Goal: Task Accomplishment & Management: Use online tool/utility

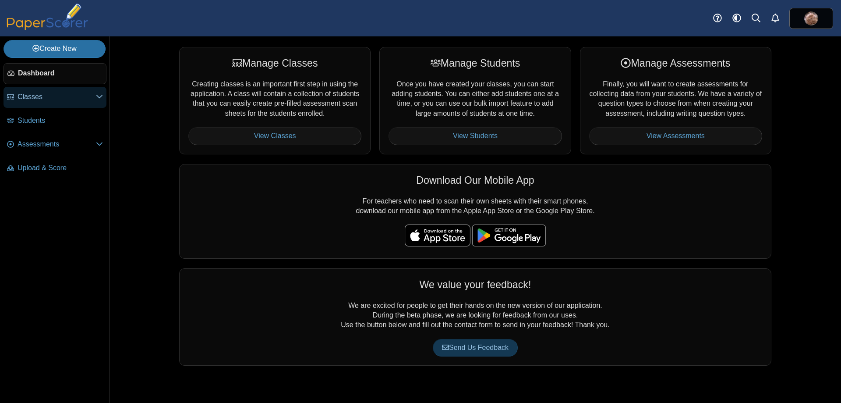
click at [61, 93] on span "Classes" at bounding box center [57, 97] width 78 height 10
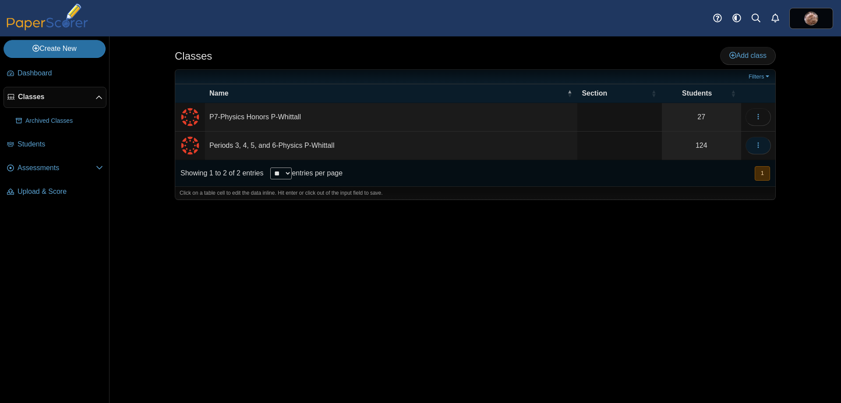
click at [768, 147] on button "button" at bounding box center [758, 146] width 25 height 18
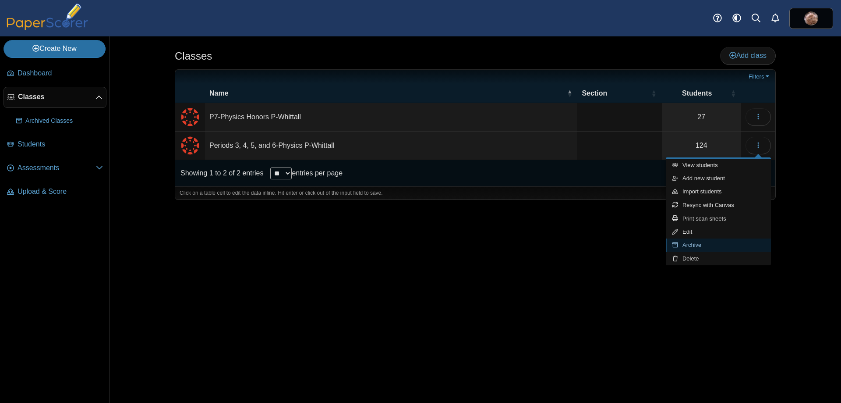
click at [687, 243] on link "Archive" at bounding box center [718, 244] width 105 height 13
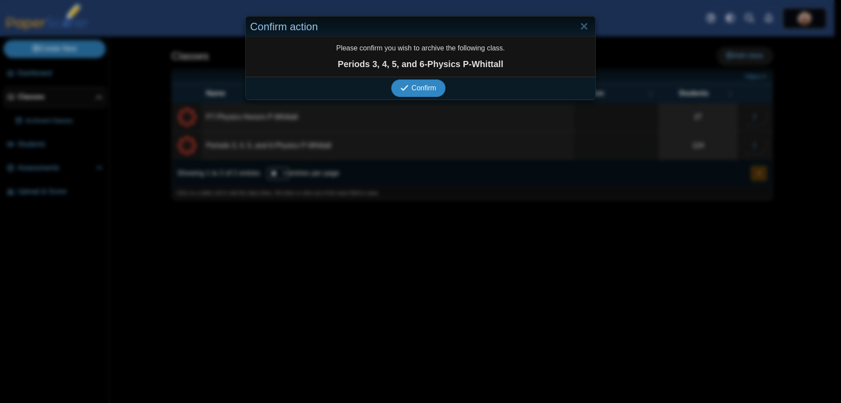
click at [416, 92] on span "Confirm" at bounding box center [424, 87] width 25 height 7
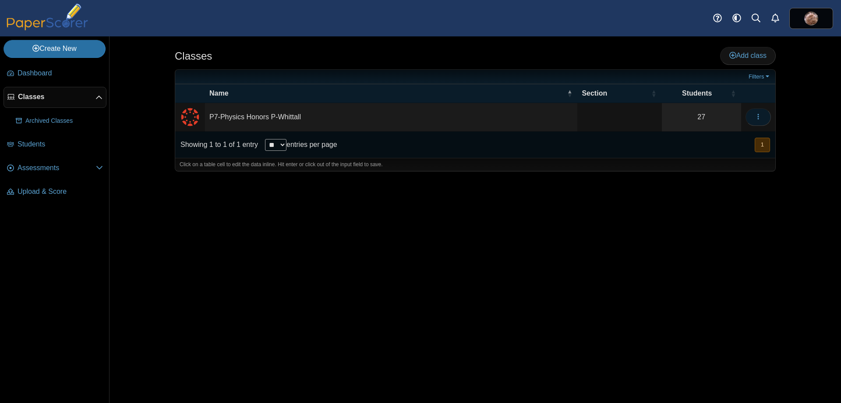
click at [761, 118] on icon "button" at bounding box center [758, 116] width 7 height 7
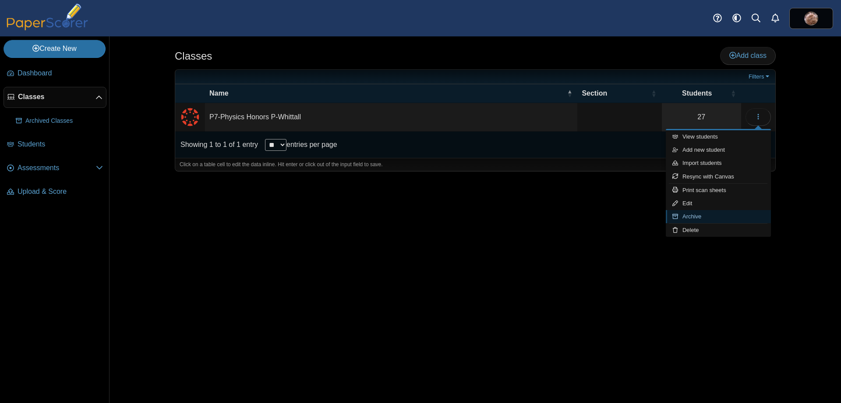
click at [692, 212] on link "Archive" at bounding box center [718, 216] width 105 height 13
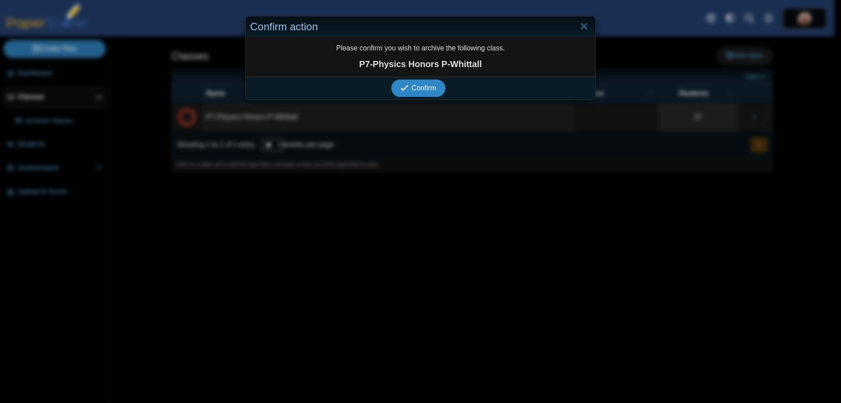
click at [412, 87] on span "Confirm" at bounding box center [424, 87] width 25 height 7
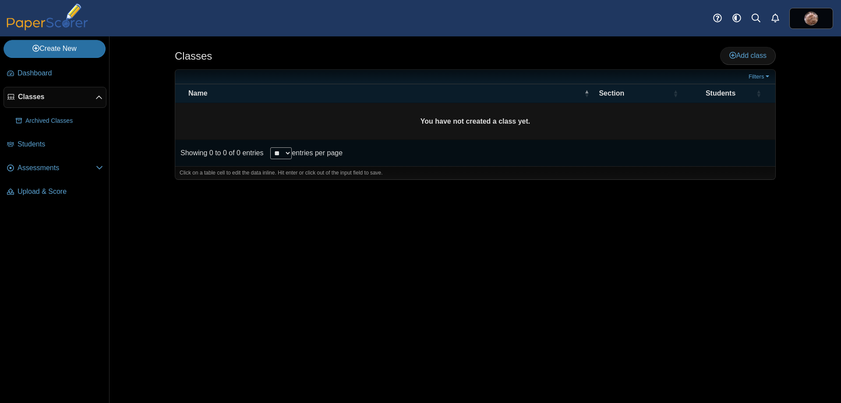
click at [138, 107] on div "Classes Add class **" at bounding box center [476, 219] width 732 height 366
click at [48, 143] on span "Students" at bounding box center [60, 144] width 85 height 10
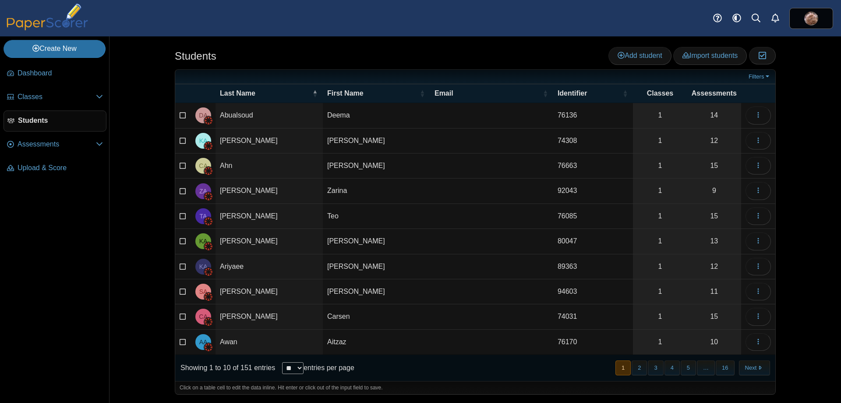
click at [135, 136] on div "Students Add student Import students Moderation 0" at bounding box center [476, 219] width 732 height 366
click at [769, 77] on link "Filters" at bounding box center [760, 76] width 27 height 9
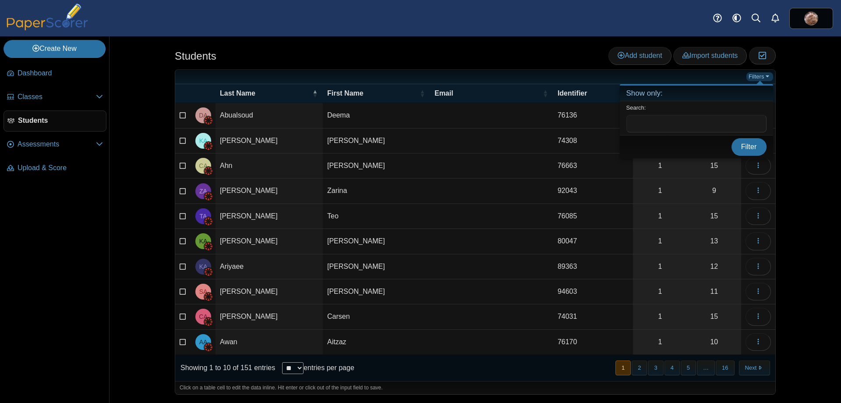
click at [769, 77] on link "Filters" at bounding box center [760, 76] width 27 height 9
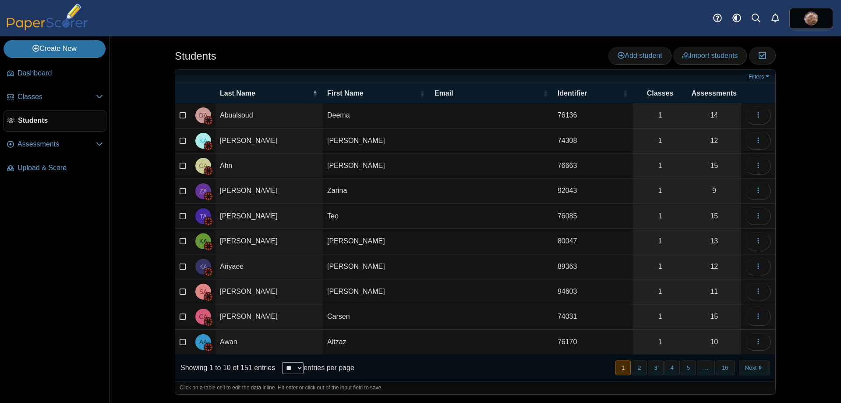
click at [506, 60] on div "Students Add student Import students Moderation 0" at bounding box center [475, 57] width 601 height 20
click at [704, 50] on link "Import students" at bounding box center [710, 56] width 74 height 18
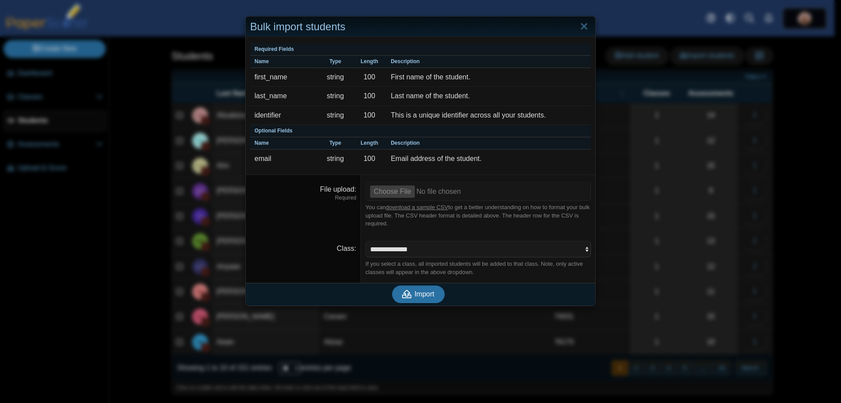
click at [284, 195] on dfn "Required" at bounding box center [303, 197] width 106 height 7
click at [581, 25] on link "Close" at bounding box center [584, 26] width 14 height 15
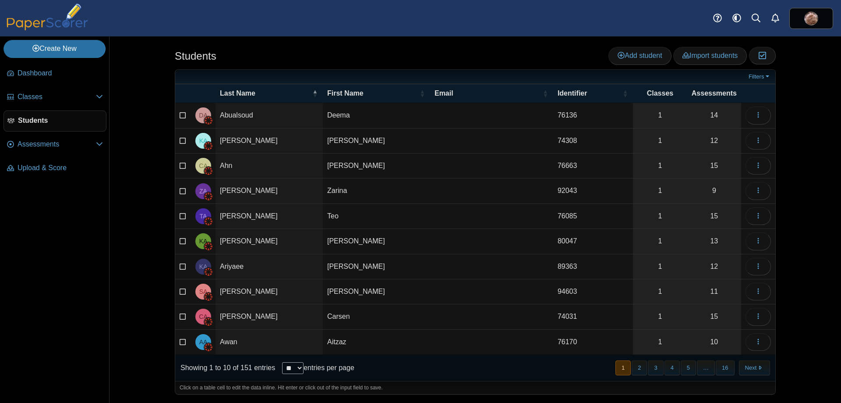
click at [37, 118] on span "Students" at bounding box center [60, 121] width 85 height 10
click at [722, 59] on span "Import students" at bounding box center [710, 55] width 55 height 7
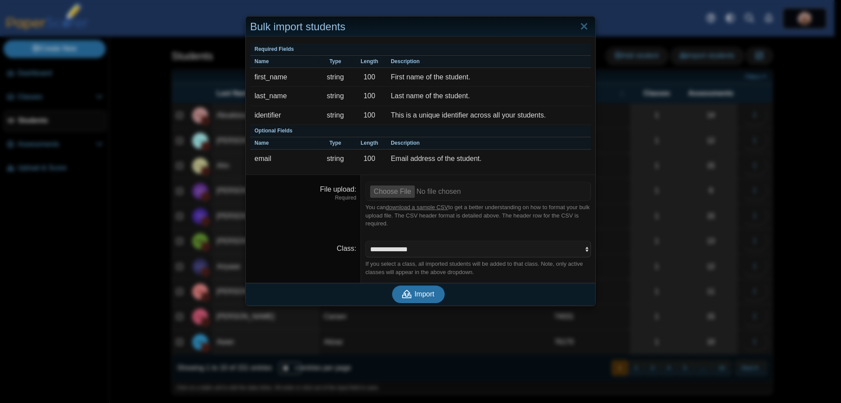
click at [433, 239] on dd "**********" at bounding box center [478, 258] width 234 height 49
click at [429, 247] on select "**********" at bounding box center [478, 249] width 226 height 17
click at [421, 207] on link "download a sample CSV" at bounding box center [417, 207] width 62 height 7
click at [313, 214] on dt "File upload Required" at bounding box center [303, 204] width 115 height 59
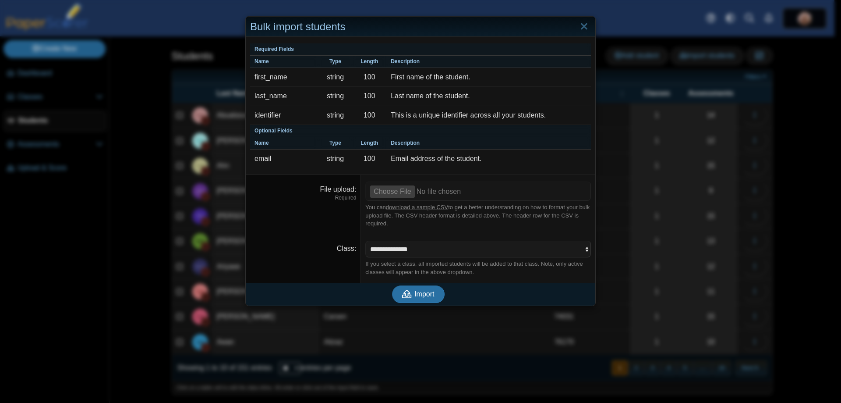
click at [373, 216] on div "You can download a sample CSV to get a better understanding on how to format yo…" at bounding box center [478, 215] width 226 height 24
click at [281, 199] on dfn "Required" at bounding box center [303, 197] width 106 height 7
click at [387, 191] on input "File upload" at bounding box center [478, 190] width 226 height 19
click at [386, 189] on input "File upload" at bounding box center [478, 190] width 226 height 19
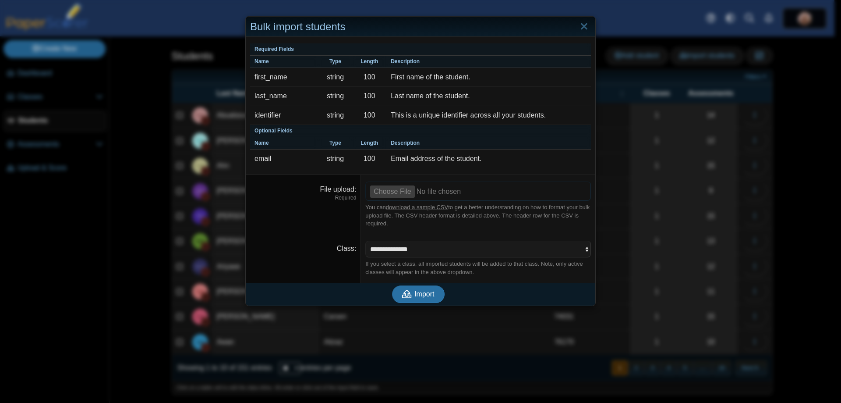
type input "**********"
click at [393, 249] on select "**********" at bounding box center [478, 249] width 226 height 17
click at [585, 28] on link "Close" at bounding box center [584, 26] width 14 height 15
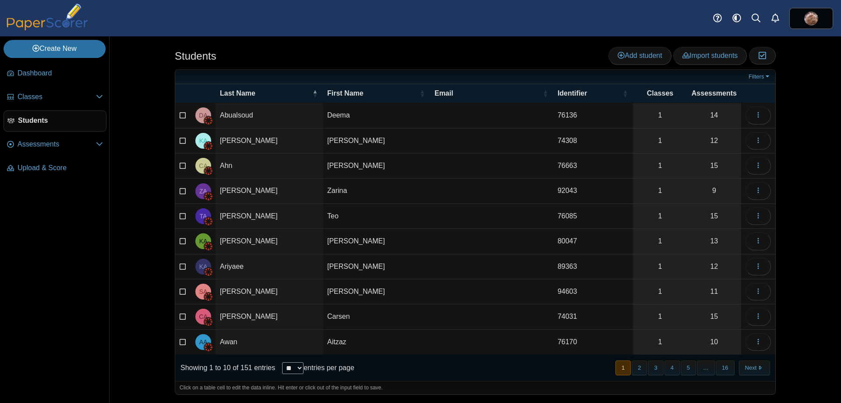
click at [181, 112] on icon at bounding box center [183, 114] width 7 height 6
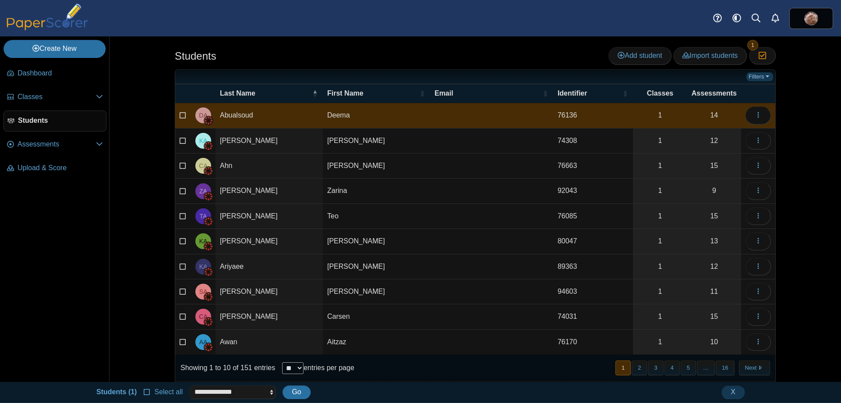
click at [763, 79] on link "Filters" at bounding box center [760, 76] width 27 height 9
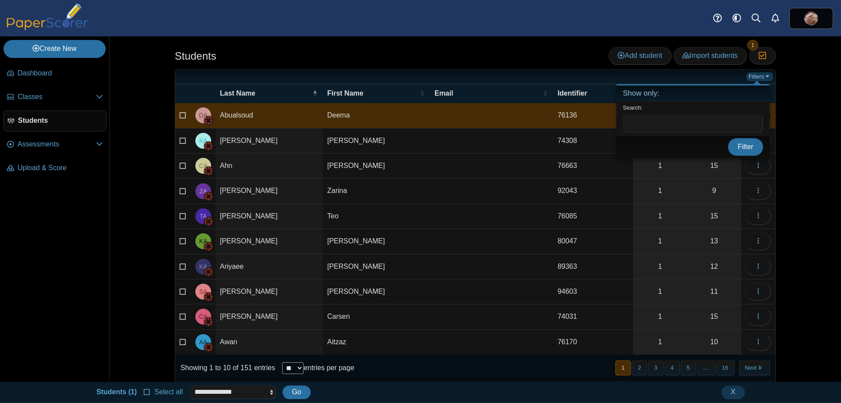
click at [763, 78] on link "Filters" at bounding box center [760, 76] width 27 height 9
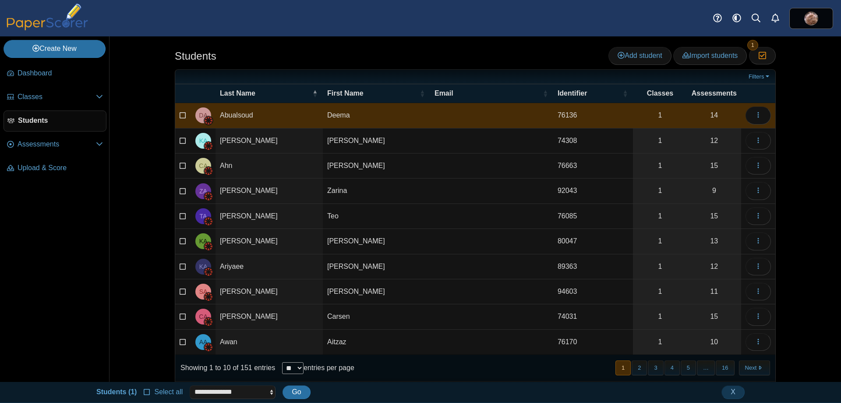
click at [353, 51] on div "Students Add student Import students Moderation 1" at bounding box center [475, 57] width 601 height 20
click at [180, 114] on icon at bounding box center [183, 114] width 7 height 6
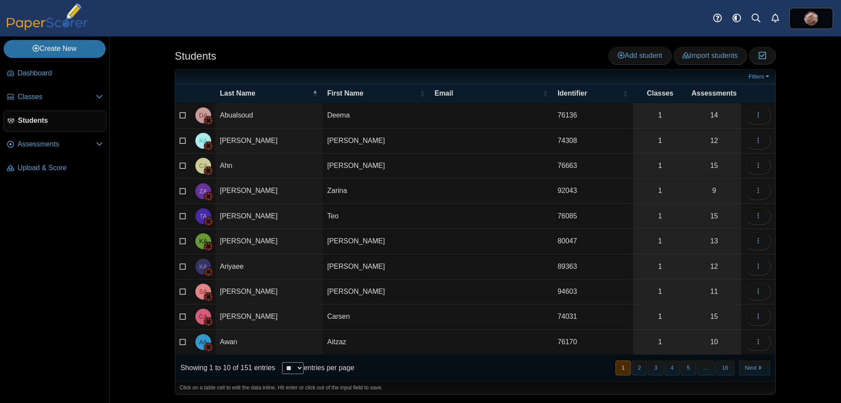
click at [125, 121] on div "Students Add student Import students Moderation 0" at bounding box center [476, 219] width 732 height 366
click at [28, 94] on span "Classes" at bounding box center [57, 97] width 78 height 10
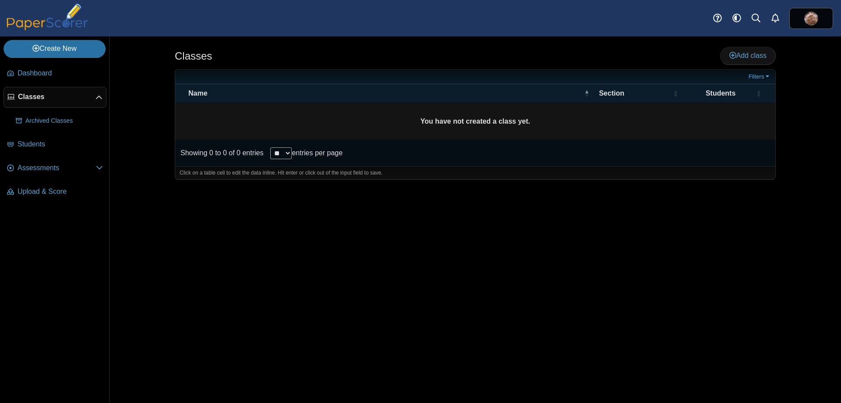
click at [99, 96] on use at bounding box center [99, 98] width 6 height 4
click at [70, 98] on span "Classes" at bounding box center [57, 97] width 78 height 10
click at [62, 118] on span "Archived Classes" at bounding box center [64, 121] width 78 height 9
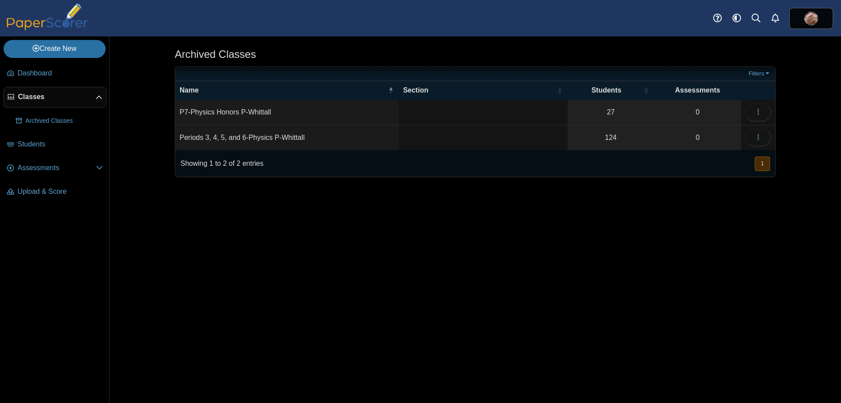
click at [99, 96] on use at bounding box center [99, 98] width 6 height 4
click at [43, 118] on span "Students" at bounding box center [60, 121] width 85 height 10
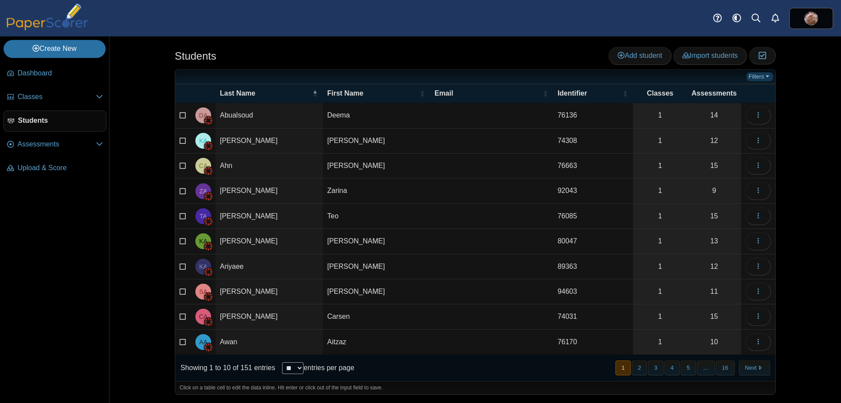
click at [764, 75] on link "Filters" at bounding box center [760, 76] width 27 height 9
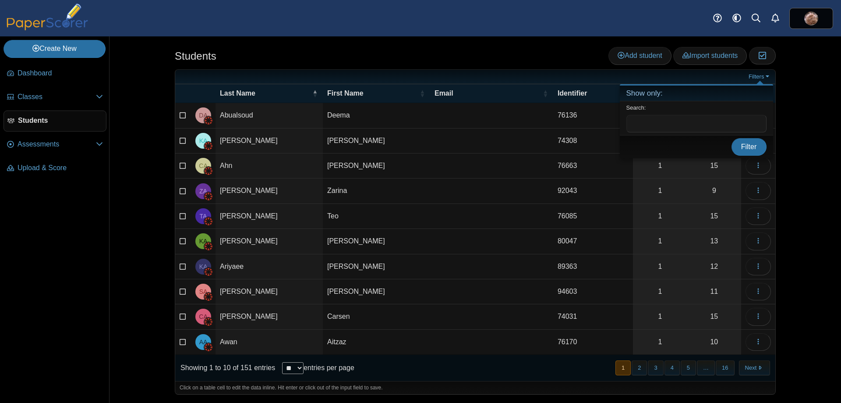
click at [699, 121] on input "text" at bounding box center [697, 124] width 140 height 18
click at [346, 44] on div "Students Add student Import students Moderation 0" at bounding box center [475, 219] width 657 height 366
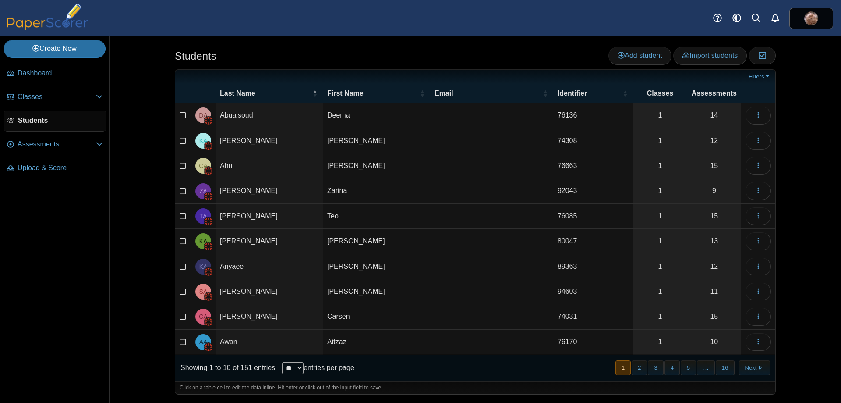
click at [131, 135] on div "Students Add student Import students Moderation 0" at bounding box center [476, 219] width 732 height 366
click at [57, 99] on span "Classes" at bounding box center [57, 97] width 78 height 10
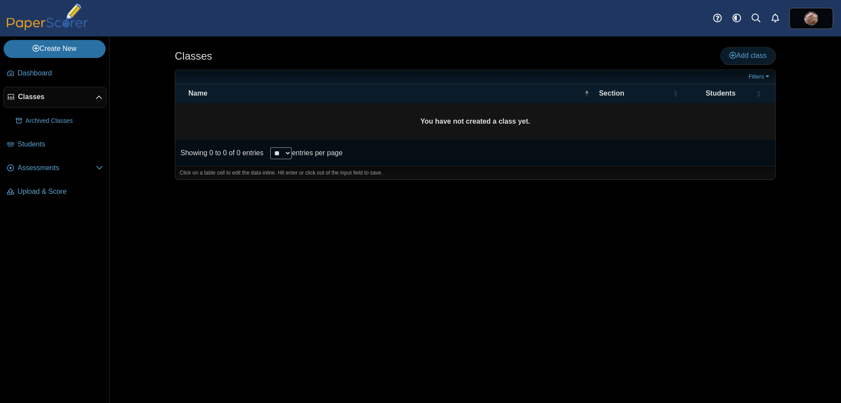
click at [753, 55] on span "Add class" at bounding box center [747, 55] width 37 height 7
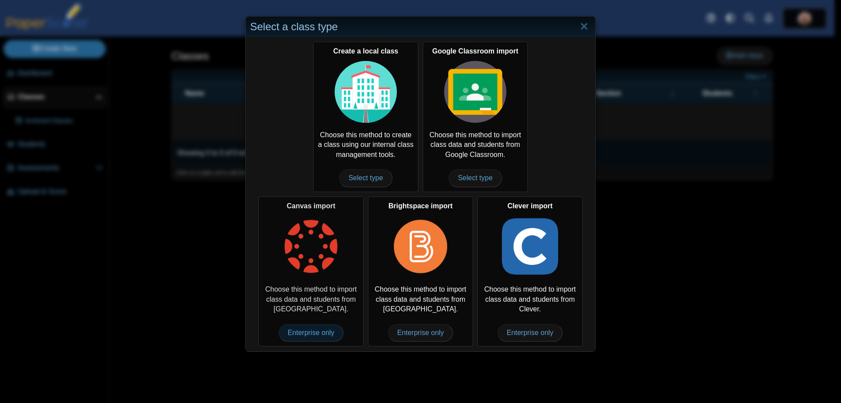
click at [313, 331] on span "Enterprise only" at bounding box center [311, 333] width 65 height 18
click at [198, 256] on div "Select a class type Create a local class Choose this method to create a class u…" at bounding box center [420, 201] width 841 height 403
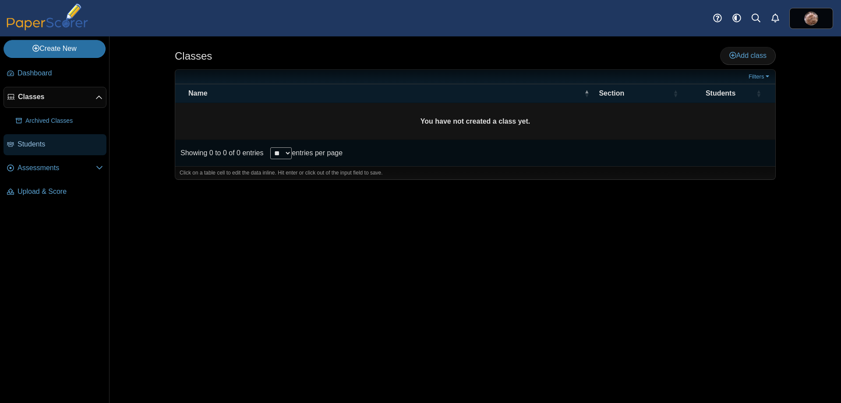
click at [38, 145] on span "Students" at bounding box center [60, 144] width 85 height 10
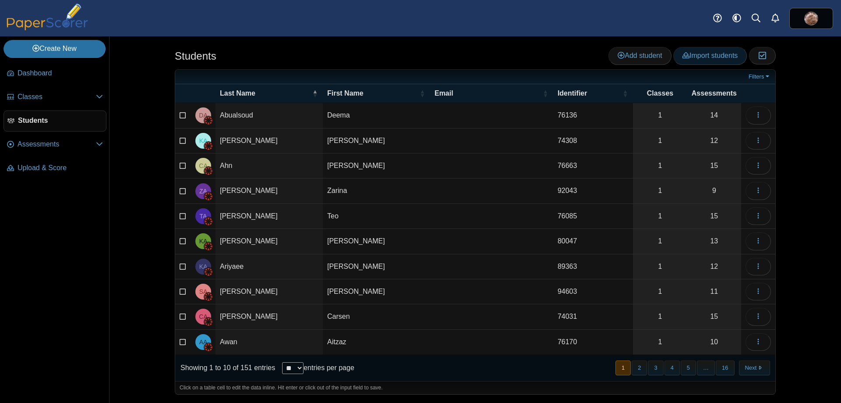
click at [717, 54] on span "Import students" at bounding box center [710, 55] width 55 height 7
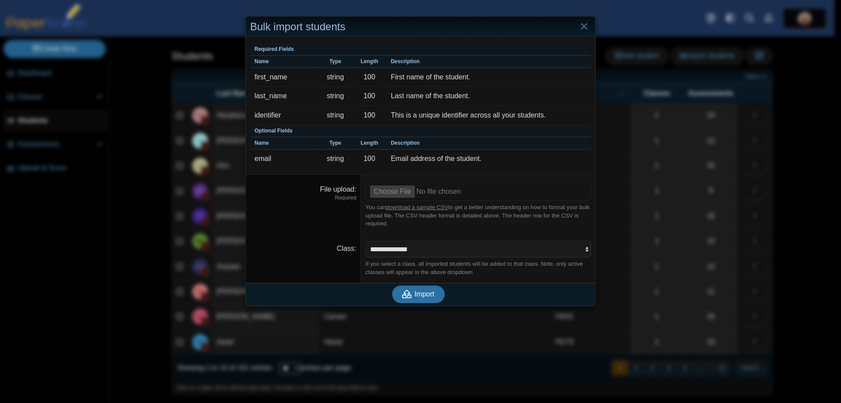
click at [387, 191] on input "File upload" at bounding box center [478, 190] width 226 height 19
type input "**********"
click at [421, 295] on span "Import" at bounding box center [424, 293] width 20 height 7
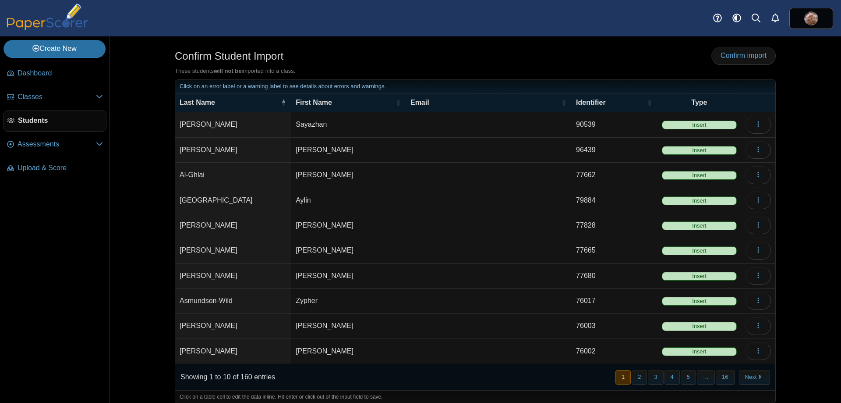
click at [161, 162] on div "Confirm Student Import Confirm import These students will not be imported into …" at bounding box center [475, 219] width 657 height 366
click at [693, 126] on span "Insert" at bounding box center [699, 124] width 75 height 9
click at [702, 122] on span "Insert" at bounding box center [699, 124] width 75 height 9
click at [757, 124] on icon "button" at bounding box center [758, 123] width 7 height 7
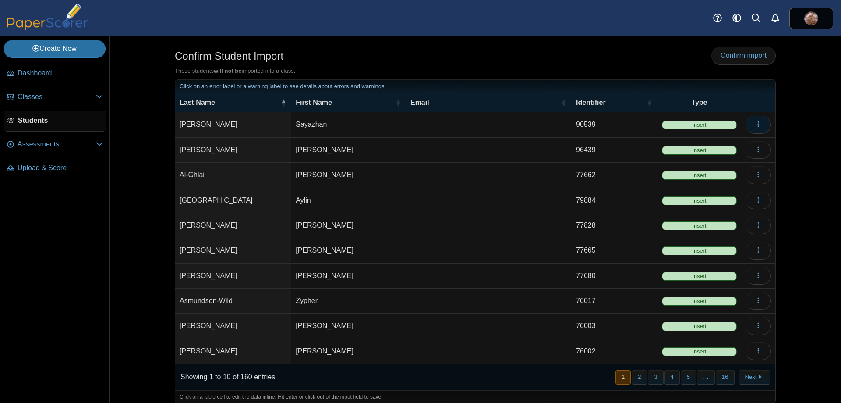
click at [755, 123] on icon "button" at bounding box center [758, 123] width 7 height 7
click at [701, 147] on link "Edit" at bounding box center [714, 144] width 105 height 13
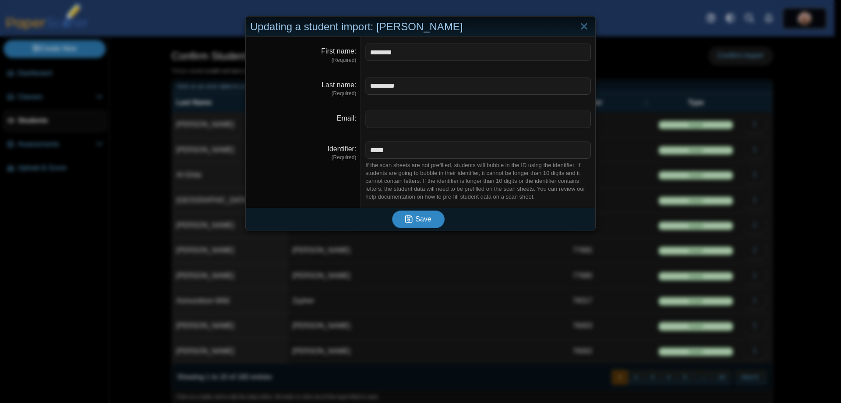
click at [422, 222] on span "Save" at bounding box center [423, 218] width 16 height 7
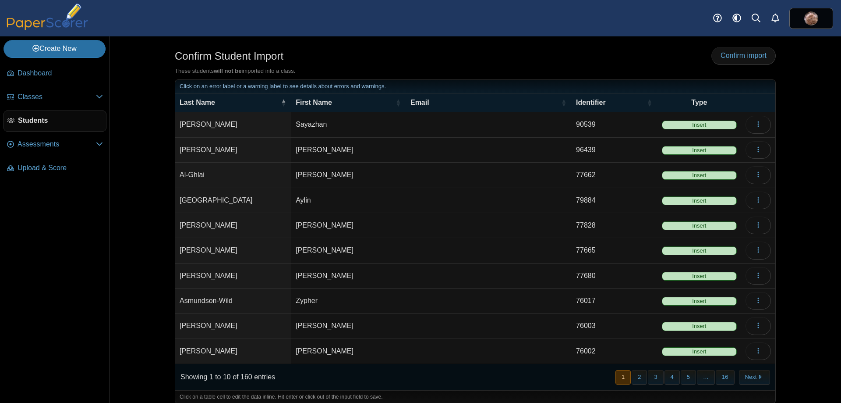
click at [158, 155] on div "Confirm Student Import Confirm import These students will not be imported into …" at bounding box center [475, 219] width 657 height 366
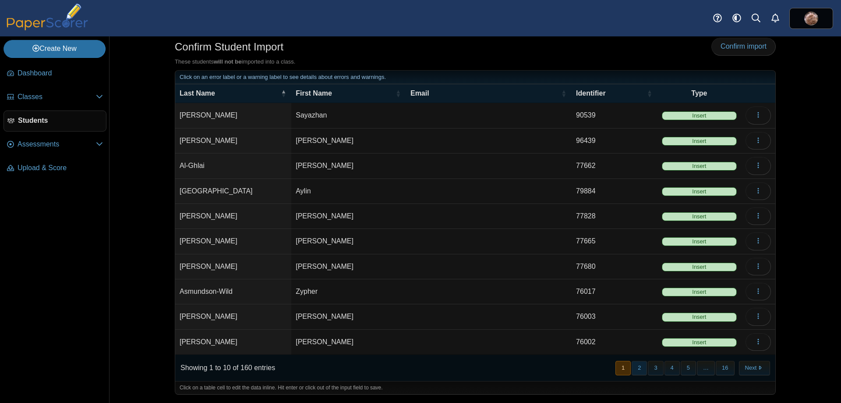
click at [639, 367] on button "2" at bounding box center [639, 368] width 15 height 14
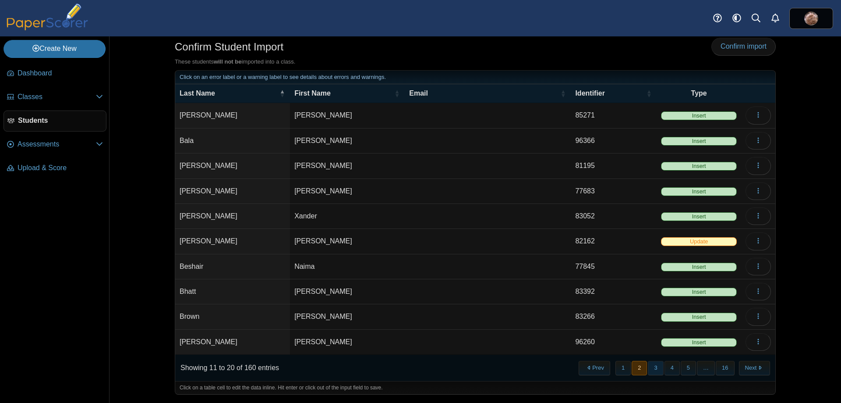
click at [649, 367] on button "3" at bounding box center [655, 368] width 15 height 14
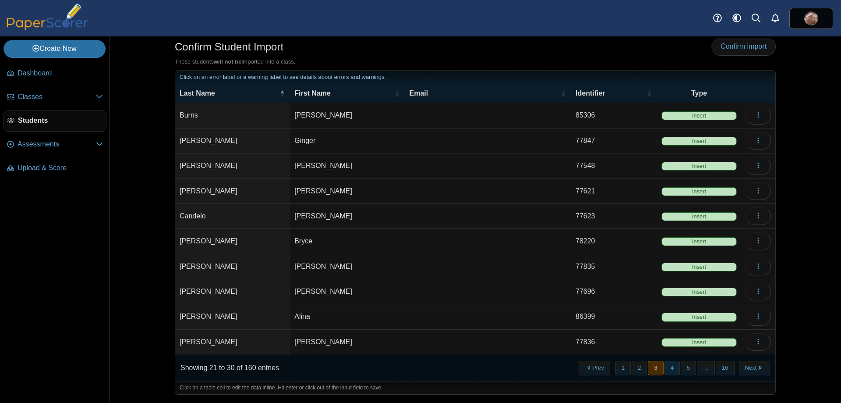
click at [667, 368] on button "4" at bounding box center [672, 368] width 15 height 14
click at [688, 368] on button "5" at bounding box center [688, 368] width 15 height 14
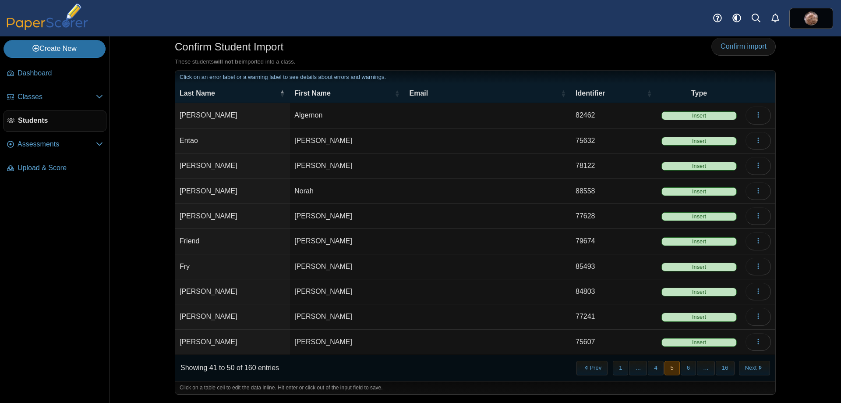
click at [147, 269] on div "Confirm Student Import Confirm import These students will not be imported into …" at bounding box center [475, 210] width 657 height 366
click at [159, 222] on div "Confirm Student Import Confirm import These students will not be imported into …" at bounding box center [475, 210] width 657 height 366
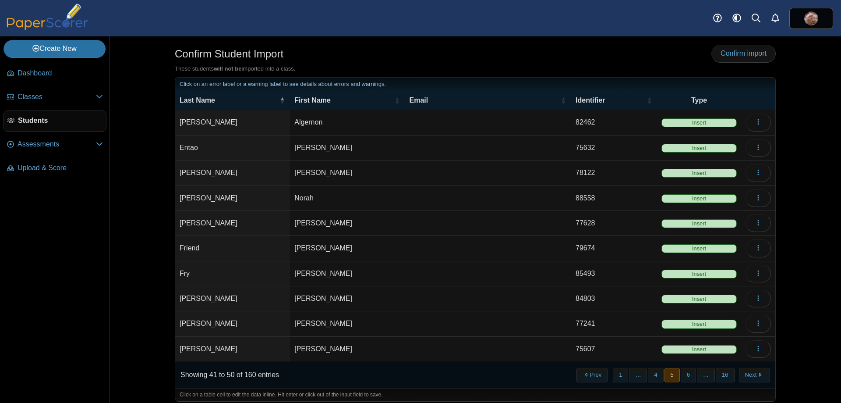
scroll to position [0, 0]
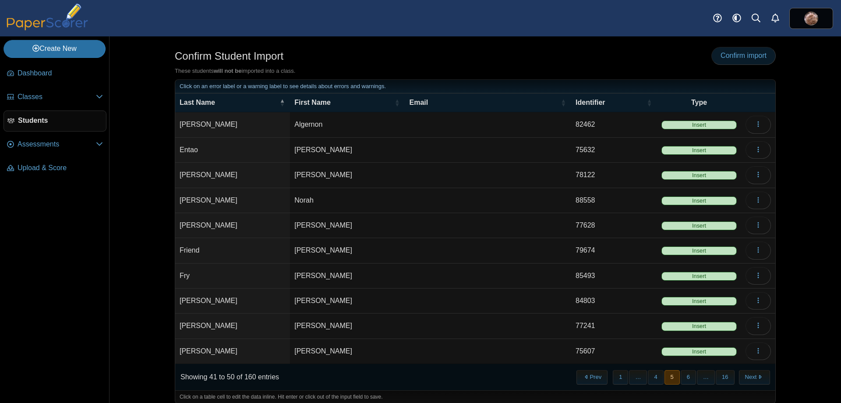
click at [732, 57] on span "Confirm import" at bounding box center [744, 55] width 46 height 7
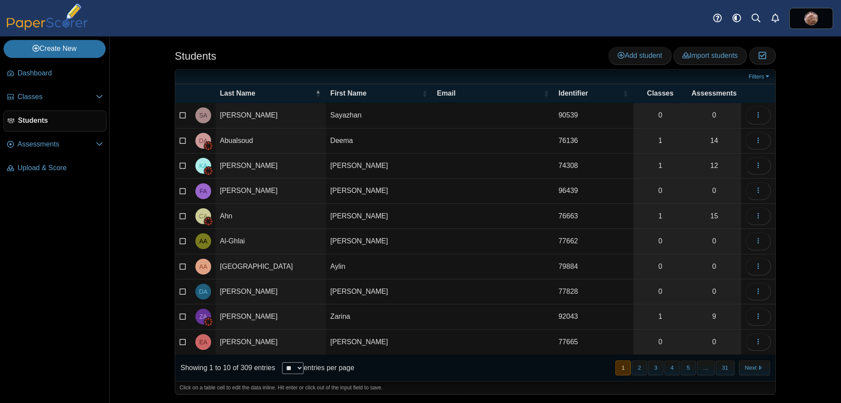
click at [530, 37] on div "Students Add student Import students Moderation 0" at bounding box center [475, 219] width 657 height 366
click at [85, 152] on link "Assessments" at bounding box center [55, 144] width 103 height 21
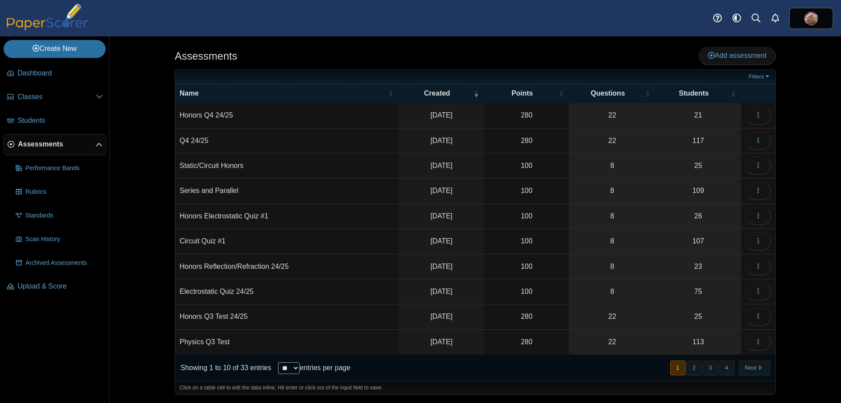
click at [134, 135] on div "Assessments Add assessment Filters" at bounding box center [476, 219] width 732 height 366
click at [740, 44] on div "Assessments Add assessment 280" at bounding box center [475, 219] width 657 height 366
click at [737, 55] on span "Add assessment" at bounding box center [737, 55] width 59 height 7
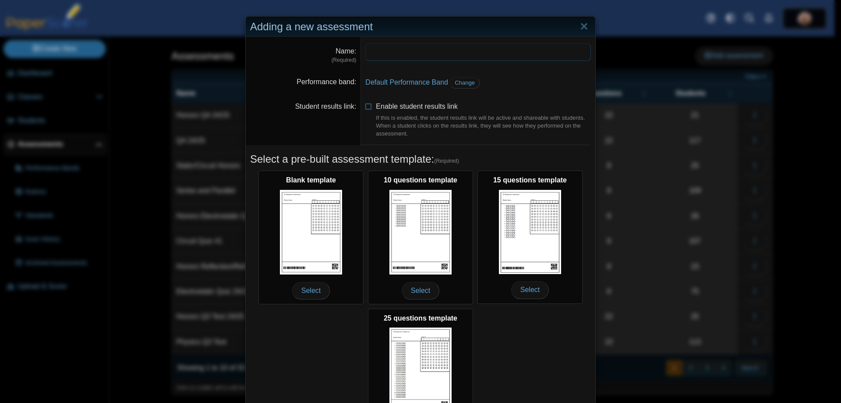
click at [383, 59] on input "Name" at bounding box center [478, 52] width 226 height 18
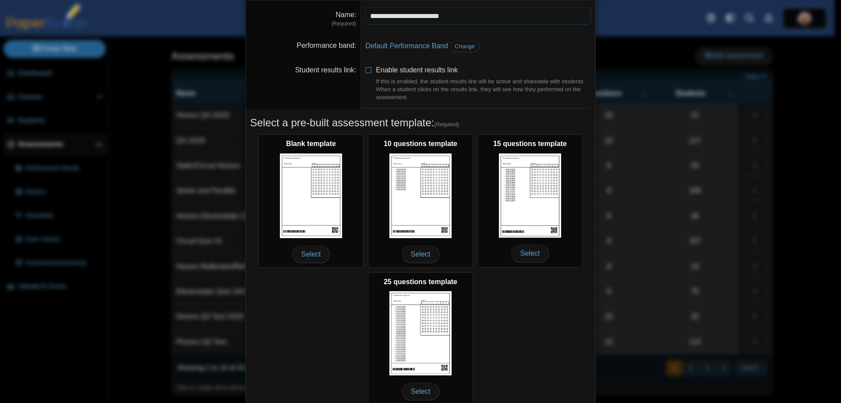
scroll to position [74, 0]
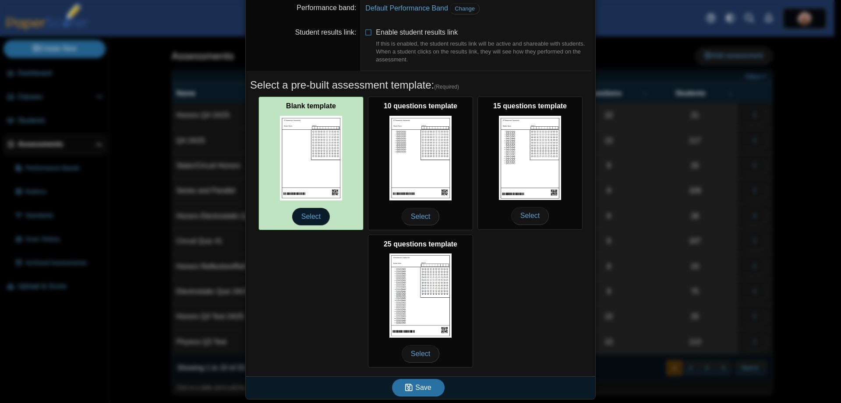
type input "**********"
click at [305, 208] on span "Select" at bounding box center [311, 217] width 38 height 18
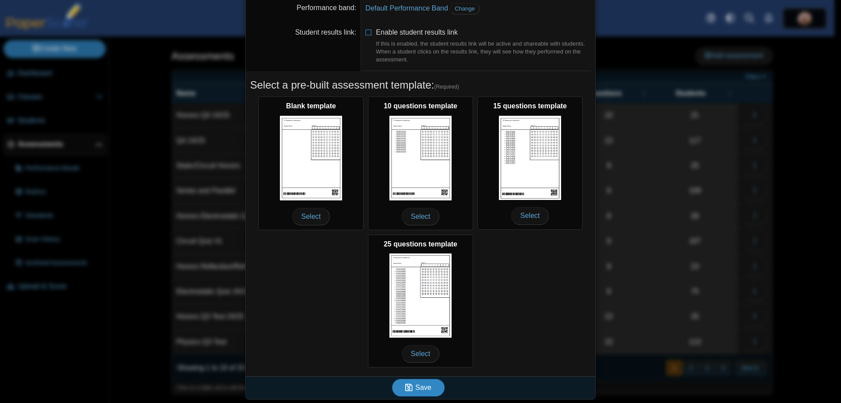
click at [405, 391] on icon "submit" at bounding box center [410, 387] width 10 height 10
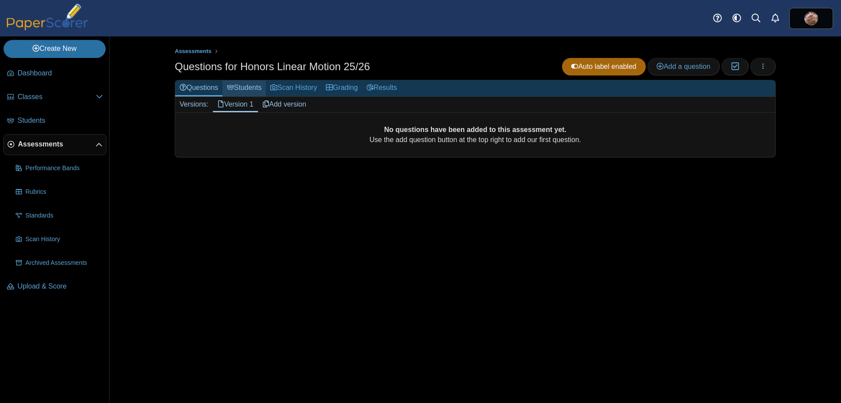
click at [246, 85] on link "Students" at bounding box center [244, 88] width 43 height 16
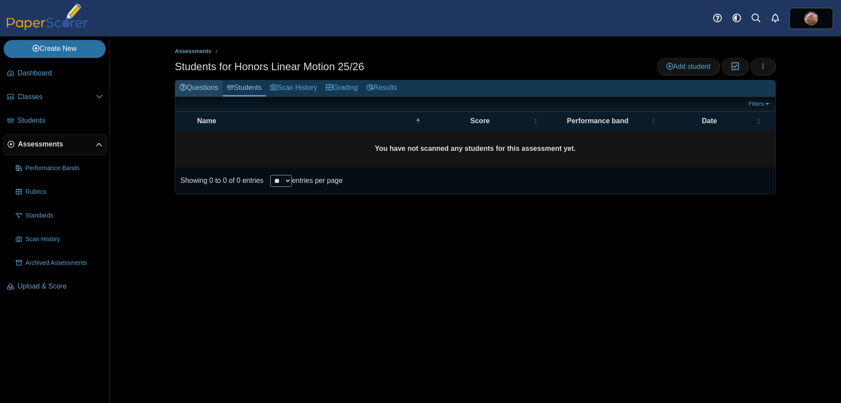
click at [203, 89] on link "Questions" at bounding box center [198, 88] width 47 height 16
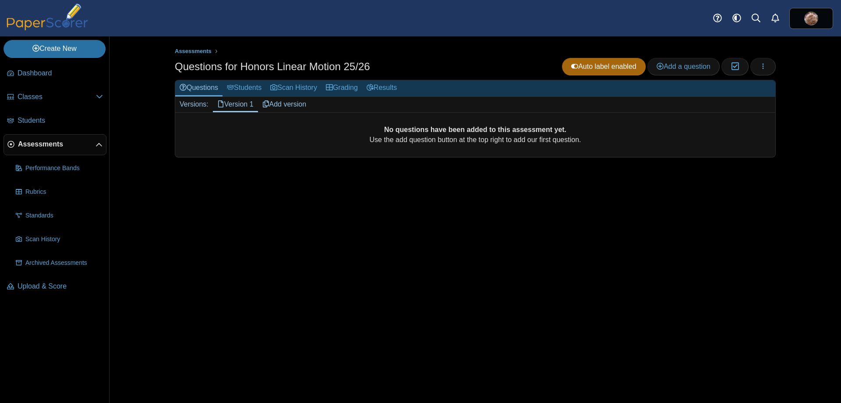
click at [236, 103] on link "Version 1" at bounding box center [235, 104] width 45 height 15
click at [690, 72] on link "Add a question" at bounding box center [684, 67] width 72 height 18
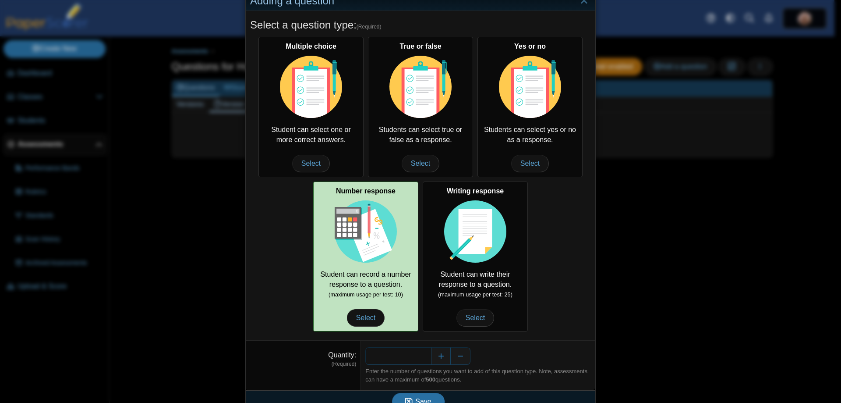
scroll to position [40, 0]
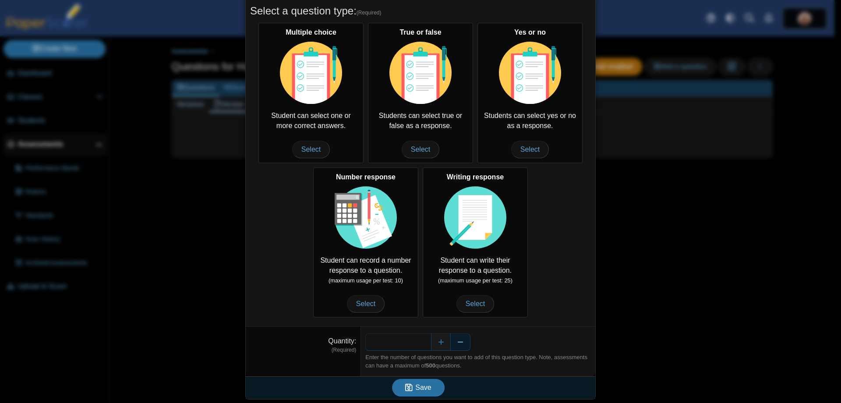
drag, startPoint x: 408, startPoint y: 340, endPoint x: 447, endPoint y: 343, distance: 39.1
click at [447, 343] on div "*" at bounding box center [478, 342] width 226 height 18
type input "*"
click at [416, 386] on span "Save" at bounding box center [423, 386] width 16 height 7
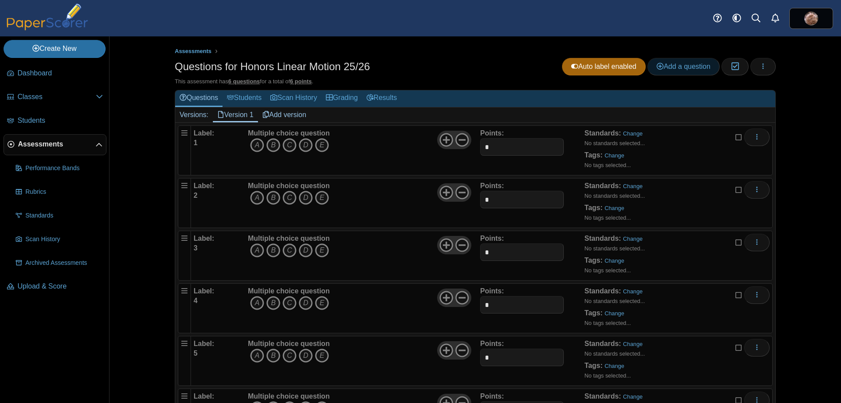
click at [676, 67] on span "Add a question" at bounding box center [684, 66] width 54 height 7
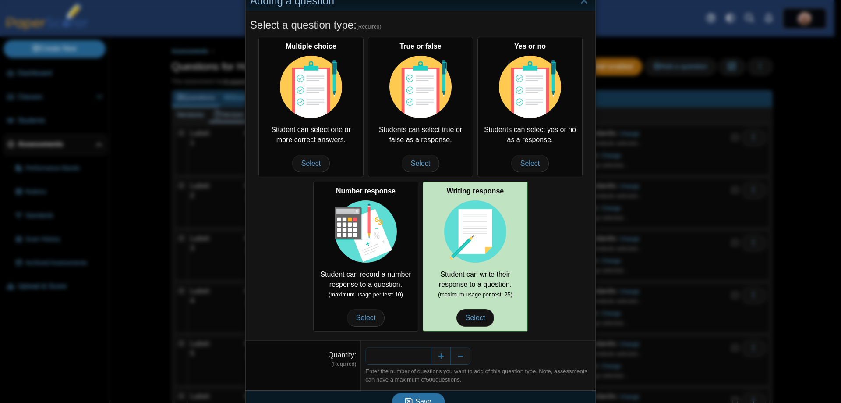
scroll to position [40, 0]
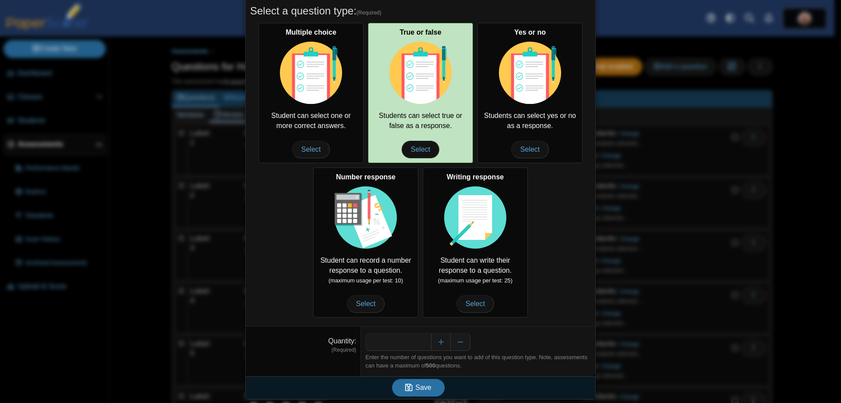
click at [407, 124] on div "True or false Students can select true or false as a response. Select" at bounding box center [420, 93] width 105 height 140
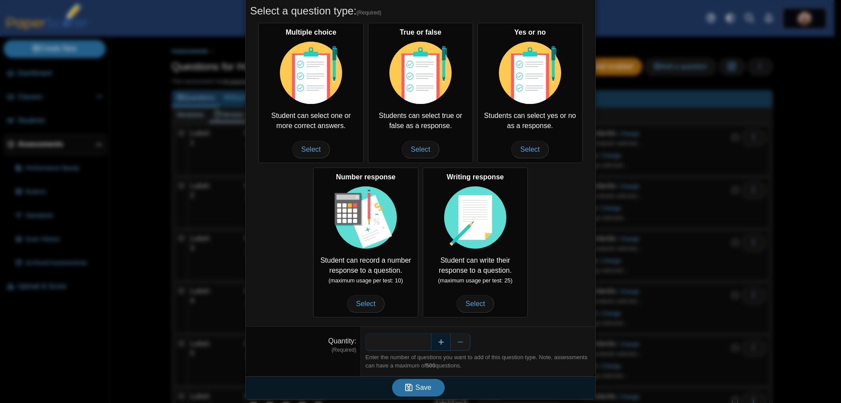
click at [440, 344] on button "Increase" at bounding box center [441, 342] width 20 height 18
type input "*"
click at [429, 384] on button "Save" at bounding box center [418, 388] width 53 height 18
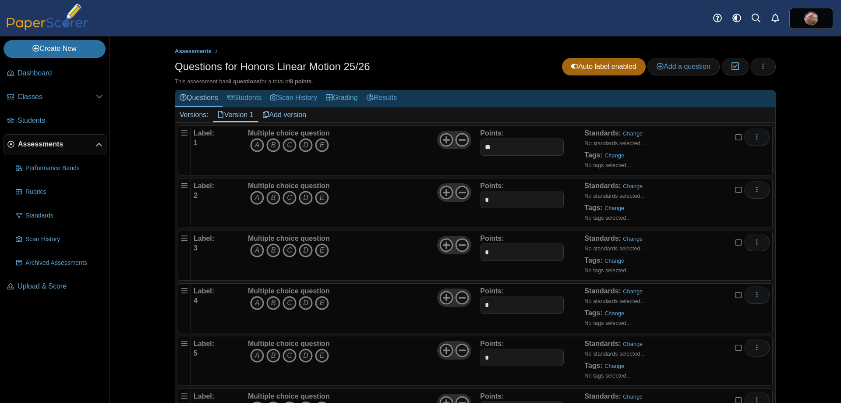
type input "**"
click at [502, 199] on input "*" at bounding box center [521, 200] width 83 height 18
type input "**"
click at [509, 250] on input "*" at bounding box center [521, 252] width 83 height 18
type input "**"
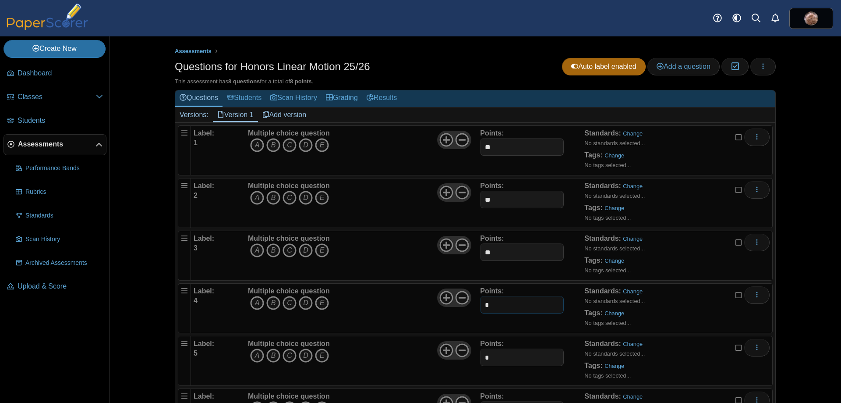
click at [514, 304] on input "*" at bounding box center [521, 305] width 83 height 18
type input "**"
click at [518, 357] on input "*" at bounding box center [521, 357] width 83 height 18
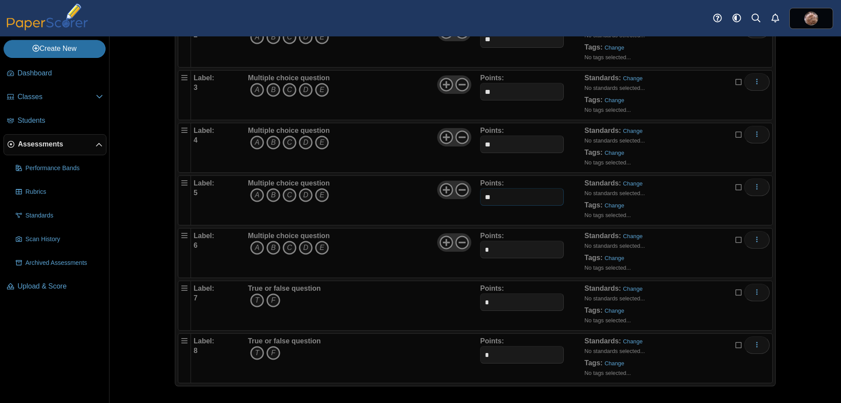
scroll to position [161, 0]
type input "**"
click at [513, 248] on input "*" at bounding box center [521, 249] width 83 height 18
type input "**"
drag, startPoint x: 478, startPoint y: 300, endPoint x: 435, endPoint y: 300, distance: 42.1
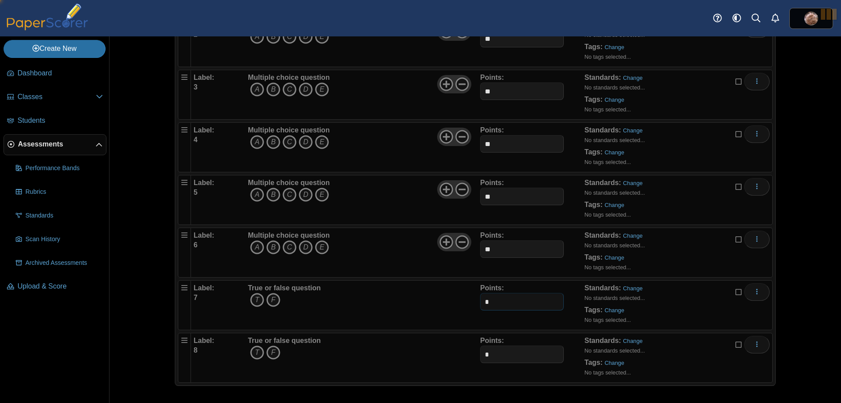
click at [436, 300] on div "Label: 7 True or false question T F Points: *" at bounding box center [482, 305] width 576 height 44
click at [514, 301] on input "*" at bounding box center [521, 302] width 83 height 18
drag, startPoint x: 493, startPoint y: 305, endPoint x: 443, endPoint y: 307, distance: 50.0
click at [443, 307] on div "Label: 7 True or false question T F Points: *" at bounding box center [482, 305] width 576 height 44
type input "**"
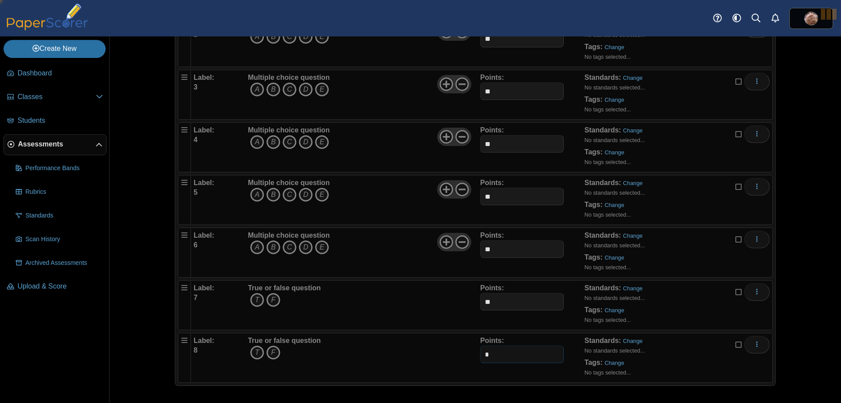
drag, startPoint x: 467, startPoint y: 351, endPoint x: 420, endPoint y: 351, distance: 47.8
click at [423, 351] on div "Label: 8 True or false question T F Points: *" at bounding box center [482, 358] width 576 height 44
type input "**"
drag, startPoint x: 328, startPoint y: 309, endPoint x: 250, endPoint y: 298, distance: 78.7
click at [326, 309] on div "True or false question T F" at bounding box center [363, 305] width 234 height 44
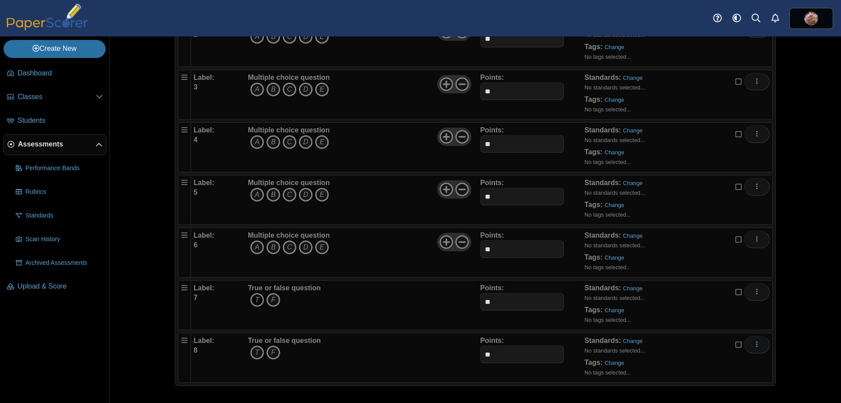
click at [250, 298] on icon "T" at bounding box center [257, 300] width 14 height 14
click at [252, 354] on icon "T" at bounding box center [257, 352] width 14 height 14
click at [146, 274] on div "Assessments Questions for Honors Linear Motion 25/26 Auto label enabled Add a q…" at bounding box center [476, 219] width 732 height 366
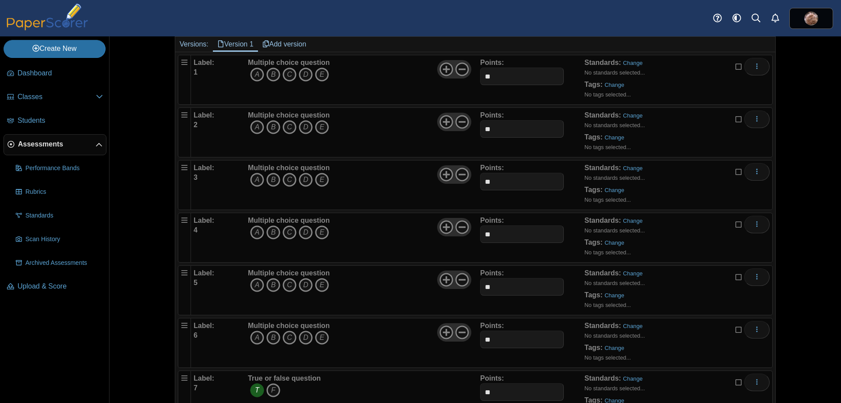
scroll to position [0, 0]
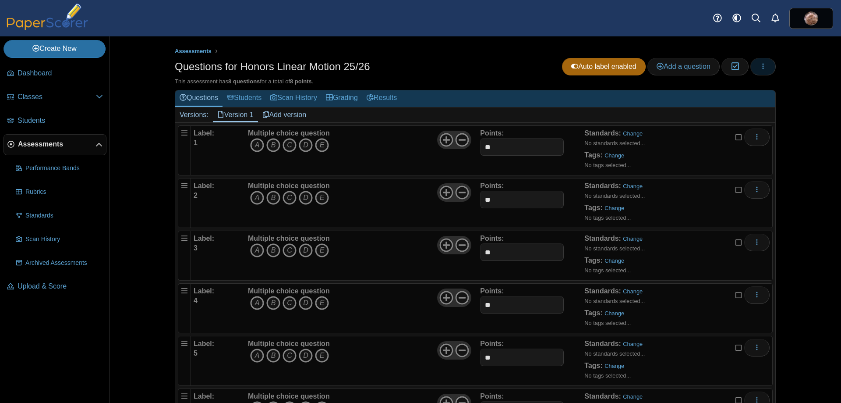
click at [753, 63] on button "button" at bounding box center [763, 67] width 25 height 18
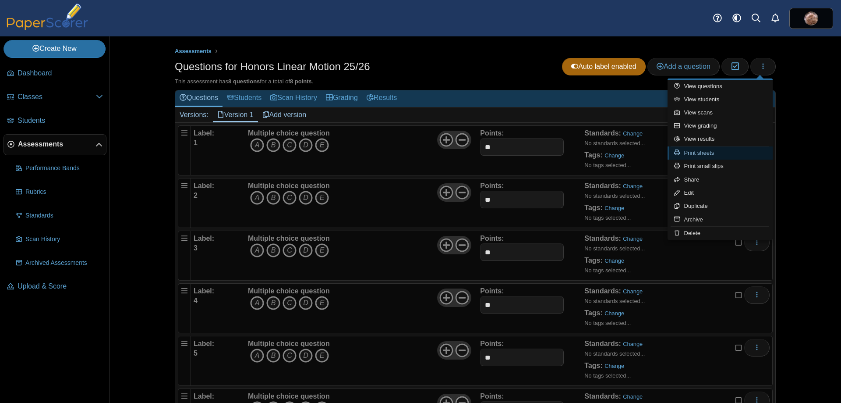
click at [717, 152] on link "Print sheets" at bounding box center [720, 152] width 105 height 13
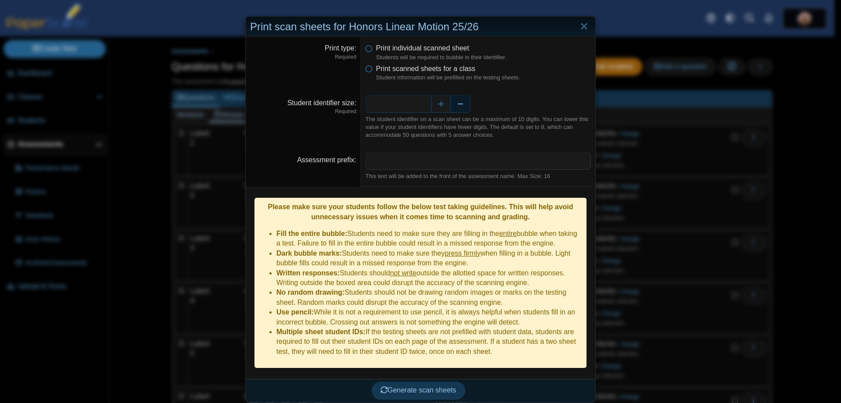
click at [464, 106] on button "Decrease" at bounding box center [461, 104] width 20 height 18
type input "*"
click at [273, 158] on div "Assessment prefix" at bounding box center [303, 160] width 106 height 10
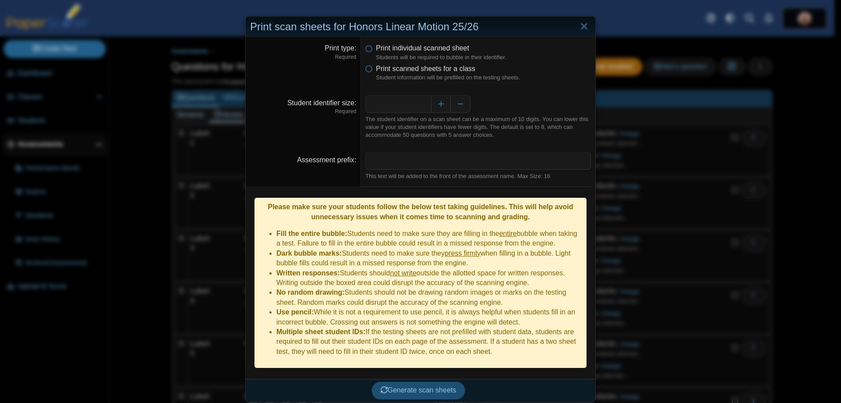
click at [425, 386] on span "Generate scan sheets" at bounding box center [419, 389] width 76 height 7
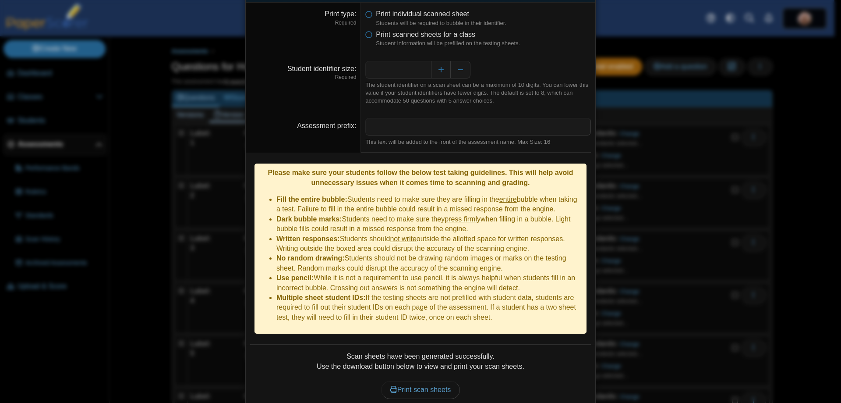
scroll to position [60, 0]
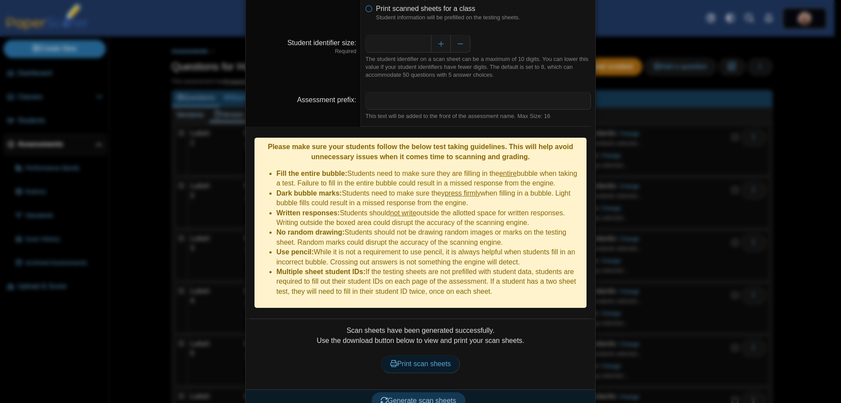
click at [415, 360] on span "Print scan sheets" at bounding box center [420, 363] width 61 height 7
